Goal: Navigation & Orientation: Find specific page/section

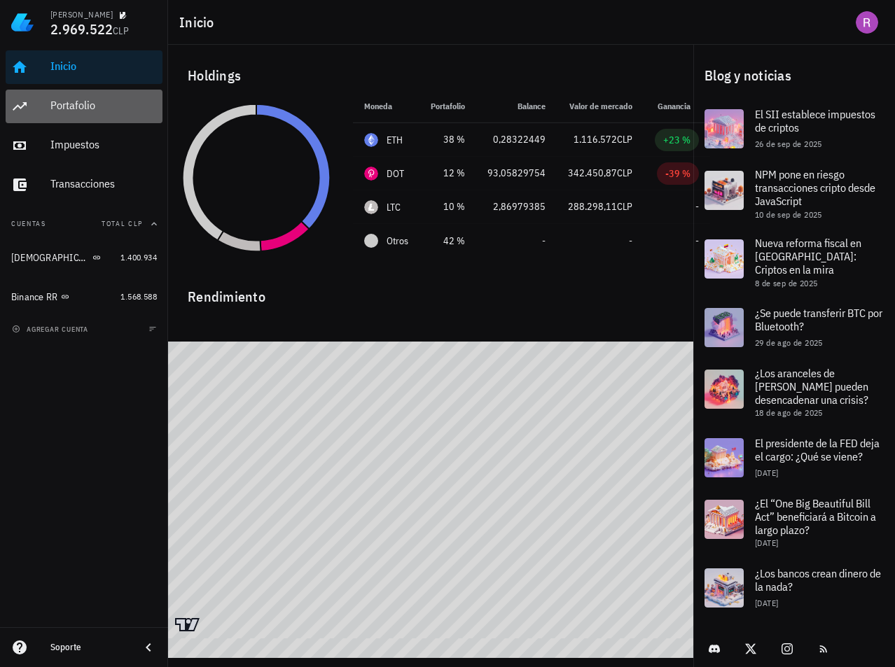
click at [74, 99] on div "Portafolio" at bounding box center [103, 105] width 106 height 13
